Goal: Information Seeking & Learning: Learn about a topic

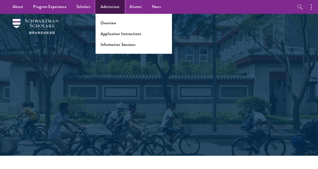
click at [111, 5] on link "Admissions" at bounding box center [110, 7] width 29 height 14
click at [109, 24] on link "Overview" at bounding box center [109, 23] width 16 height 6
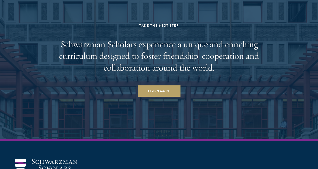
scroll to position [2324, 0]
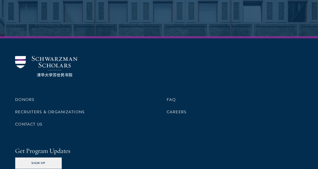
scroll to position [2449, 0]
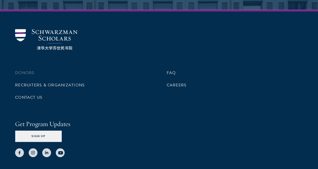
click at [108, 77] on li "Donors" at bounding box center [83, 73] width 136 height 9
click at [34, 76] on link "Donors" at bounding box center [24, 73] width 19 height 6
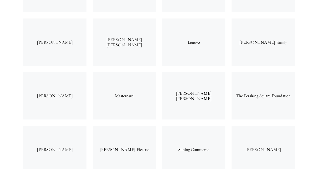
scroll to position [1476, 0]
